Goal: Contribute content

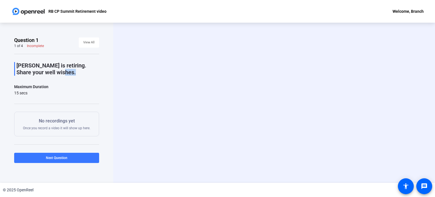
drag, startPoint x: 73, startPoint y: 73, endPoint x: 49, endPoint y: 70, distance: 23.4
click at [49, 70] on p "[PERSON_NAME] is retiring. Share your well wishes." at bounding box center [57, 69] width 83 height 14
click at [51, 87] on div "Maximum Duration 15 secs" at bounding box center [56, 89] width 85 height 12
click at [51, 120] on p "No recordings yet" at bounding box center [56, 121] width 67 height 7
click at [56, 136] on div "[PERSON_NAME] is retiring. Share your well wishes. Maximum Duration 15 secs Sta…" at bounding box center [56, 117] width 85 height 126
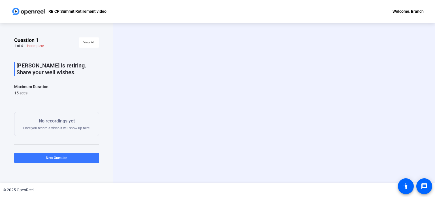
click at [45, 86] on div "Maximum Duration" at bounding box center [31, 86] width 34 height 7
click at [41, 65] on p "[PERSON_NAME] is retiring. Share your well wishes." at bounding box center [57, 69] width 83 height 14
click at [36, 64] on p "[PERSON_NAME] is retiring. Share your well wishes." at bounding box center [57, 69] width 83 height 14
click at [34, 48] on div "Incomplete" at bounding box center [35, 46] width 17 height 5
click at [34, 45] on div "Incomplete" at bounding box center [35, 46] width 17 height 5
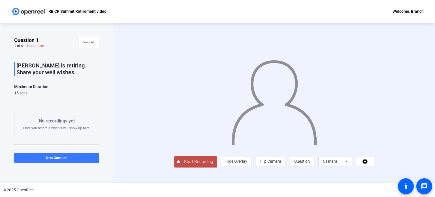
drag, startPoint x: 435, startPoint y: 88, endPoint x: 200, endPoint y: 152, distance: 243.1
click at [304, 159] on span "Question" at bounding box center [302, 161] width 16 height 5
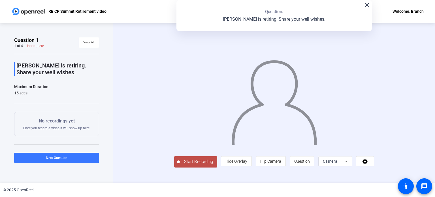
click at [199, 158] on span "Start Recording" at bounding box center [198, 161] width 37 height 7
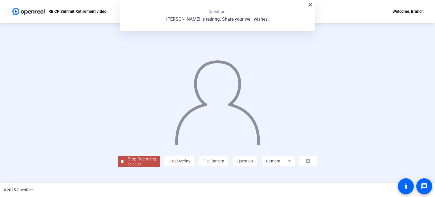
click at [135, 160] on div "Stop Recording" at bounding box center [142, 159] width 28 height 7
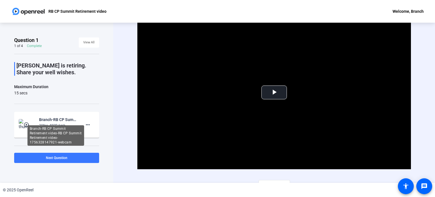
click at [51, 116] on div "Branch-RB CP Summit Retirement video-RB CP Summit Retirement video-175632814792…" at bounding box center [58, 119] width 38 height 7
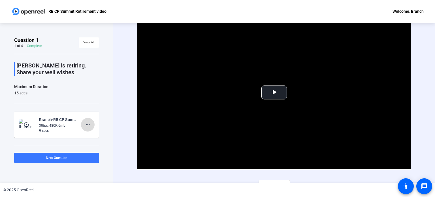
click at [86, 125] on mat-icon "more_horiz" at bounding box center [87, 124] width 7 height 7
click at [93, 144] on span "Retake" at bounding box center [94, 143] width 23 height 7
click at [274, 92] on span "Video Player" at bounding box center [274, 92] width 0 height 0
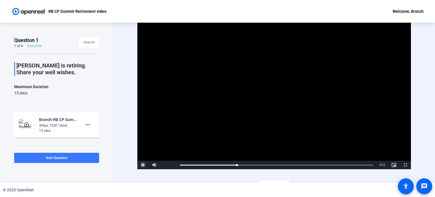
click at [142, 165] on span "Video Player" at bounding box center [142, 165] width 11 height 0
click at [84, 126] on mat-icon "more_horiz" at bounding box center [87, 124] width 7 height 7
click at [89, 141] on span "Retake" at bounding box center [94, 143] width 23 height 7
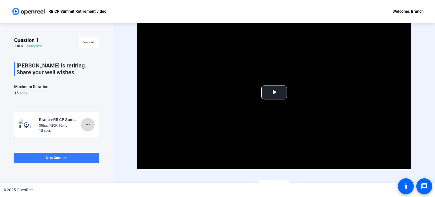
click at [84, 124] on mat-icon "more_horiz" at bounding box center [87, 124] width 7 height 7
click at [95, 142] on span "Retake" at bounding box center [94, 143] width 23 height 7
click at [274, 92] on span "Video Player" at bounding box center [274, 92] width 0 height 0
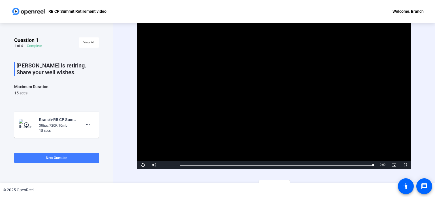
click at [78, 157] on span at bounding box center [56, 158] width 85 height 14
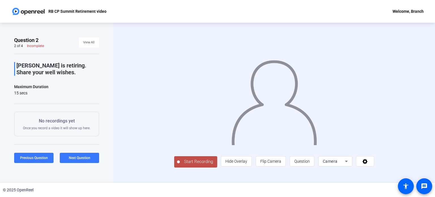
click at [180, 165] on span "Start Recording" at bounding box center [198, 161] width 37 height 7
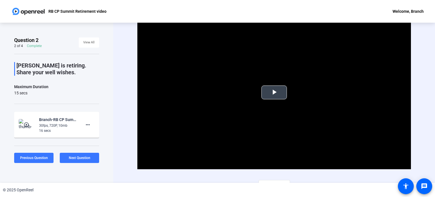
click at [274, 92] on span "Video Player" at bounding box center [274, 92] width 0 height 0
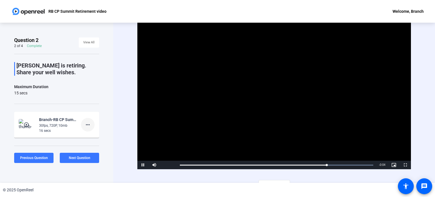
click at [87, 125] on mat-icon "more_horiz" at bounding box center [87, 124] width 7 height 7
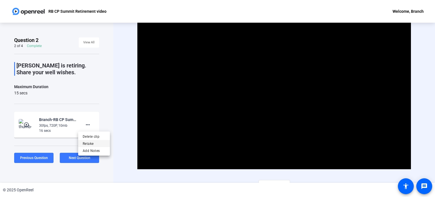
click at [95, 141] on span "Retake" at bounding box center [94, 143] width 23 height 7
click at [274, 92] on span "Video Player" at bounding box center [274, 92] width 0 height 0
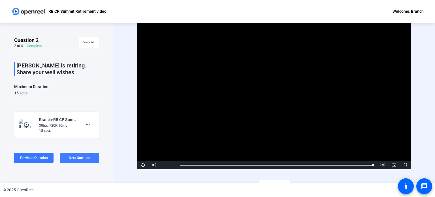
click at [83, 158] on span "Next Question" at bounding box center [80, 158] width 22 height 4
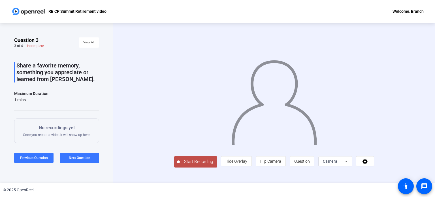
click at [180, 165] on span "Start Recording" at bounding box center [198, 161] width 37 height 7
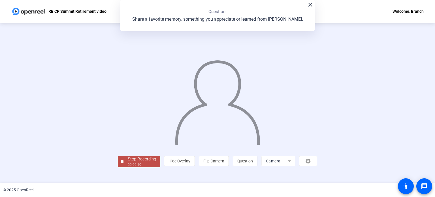
click at [379, 112] on div "Stop Recording 00:00:10 person Hide Overlay flip Flip Camera question_mark Ques…" at bounding box center [218, 102] width 370 height 129
click at [128, 167] on div "00:00:12" at bounding box center [142, 164] width 28 height 5
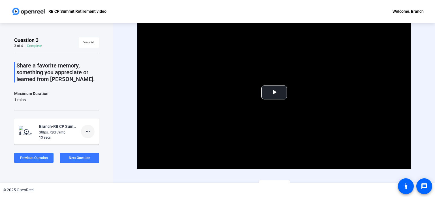
click at [86, 133] on mat-icon "more_horiz" at bounding box center [87, 131] width 7 height 7
click at [96, 152] on span "Retake" at bounding box center [94, 150] width 23 height 7
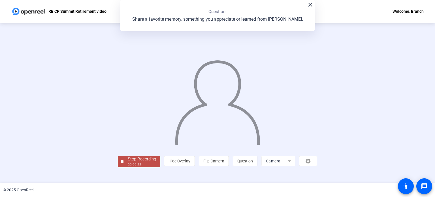
scroll to position [22, 0]
click at [128, 162] on div "Stop Recording" at bounding box center [142, 159] width 28 height 7
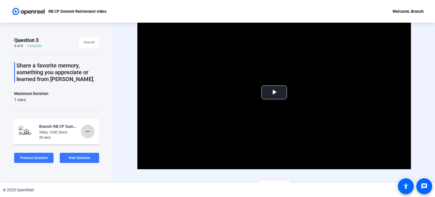
click at [84, 132] on mat-icon "more_horiz" at bounding box center [87, 131] width 7 height 7
click at [99, 152] on span "Retake" at bounding box center [94, 150] width 23 height 7
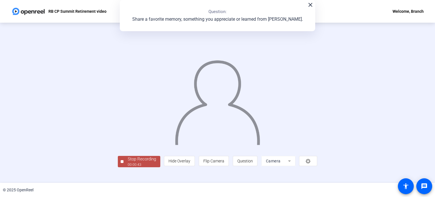
scroll to position [22, 0]
click at [128, 167] on div "00:00:45" at bounding box center [142, 164] width 28 height 5
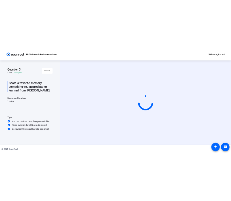
scroll to position [0, 0]
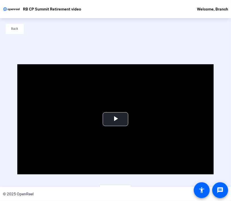
click at [110, 40] on div "Back" at bounding box center [115, 31] width 231 height 27
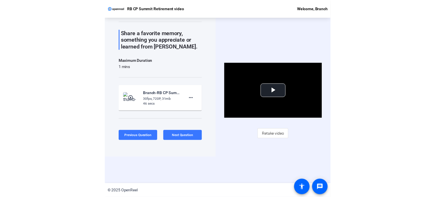
scroll to position [8, 0]
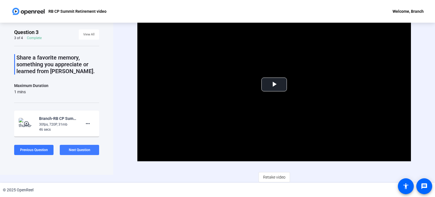
click at [79, 152] on span at bounding box center [79, 150] width 39 height 14
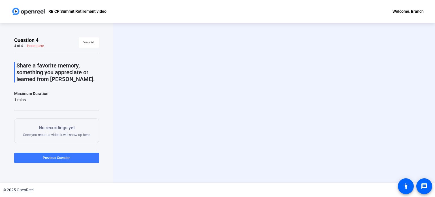
scroll to position [0, 0]
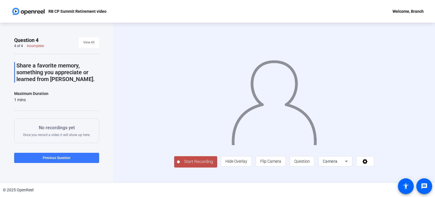
click at [174, 167] on button "Start Recording" at bounding box center [195, 161] width 43 height 11
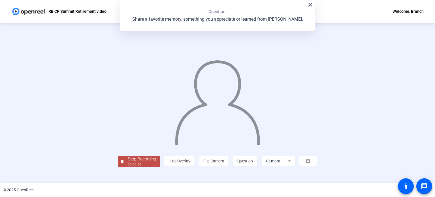
scroll to position [22, 0]
click at [128, 162] on div "Stop Recording" at bounding box center [142, 159] width 28 height 7
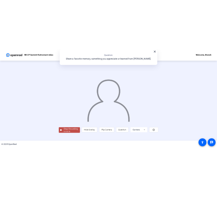
scroll to position [0, 0]
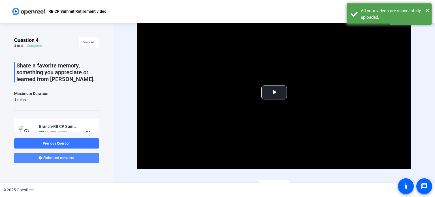
click at [80, 158] on span at bounding box center [56, 158] width 85 height 14
